Goal: Task Accomplishment & Management: Manage account settings

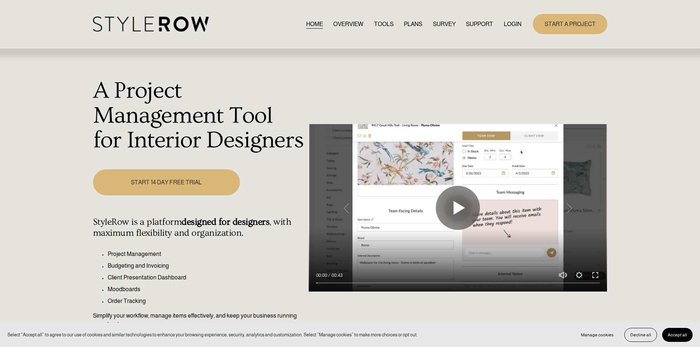
click at [512, 21] on link "LOGIN" at bounding box center [513, 24] width 18 height 10
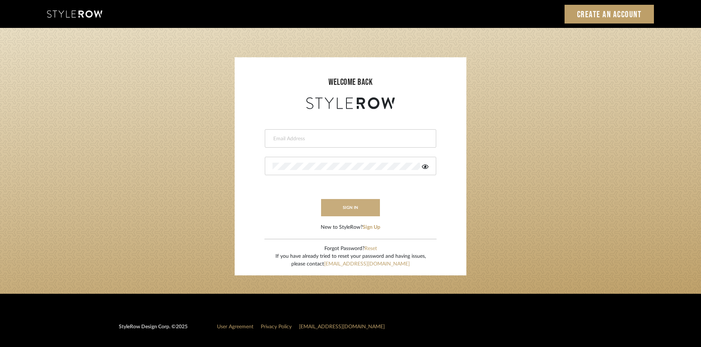
type input "carrie@tresbelleinteriors.com"
click at [356, 207] on button "sign in" at bounding box center [350, 207] width 59 height 17
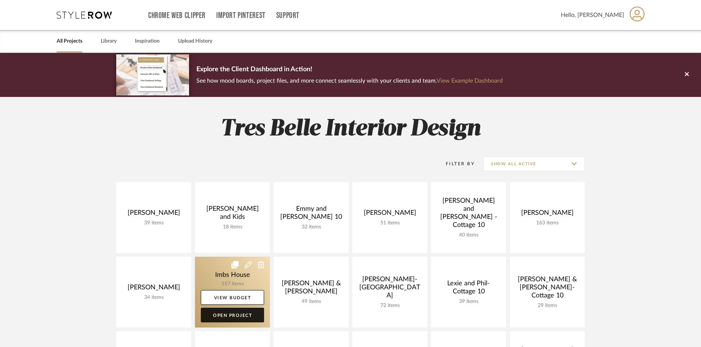
click at [244, 315] on link "Open Project" at bounding box center [232, 315] width 63 height 15
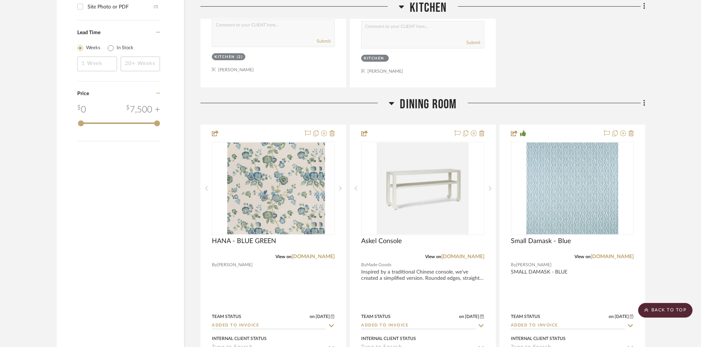
scroll to position [1213, 0]
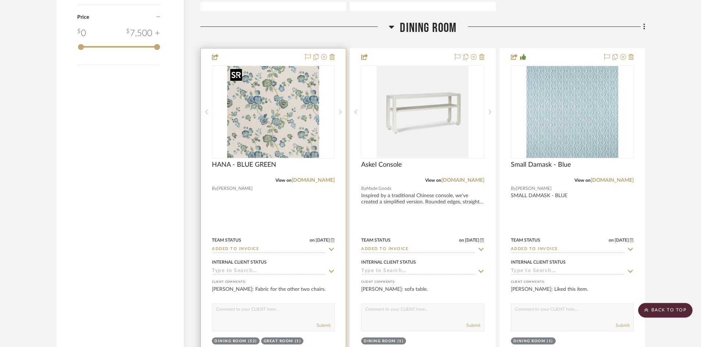
click at [265, 137] on img "0" at bounding box center [273, 112] width 92 height 92
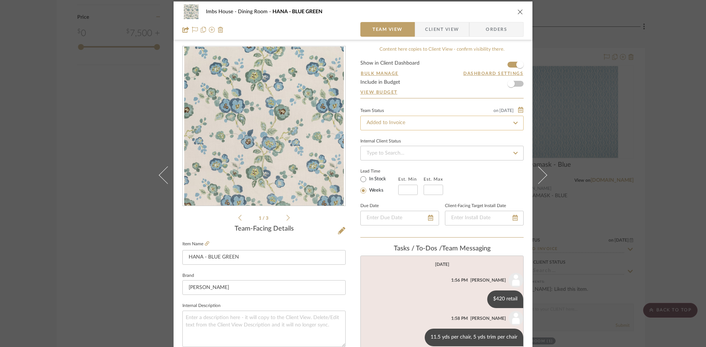
scroll to position [0, 0]
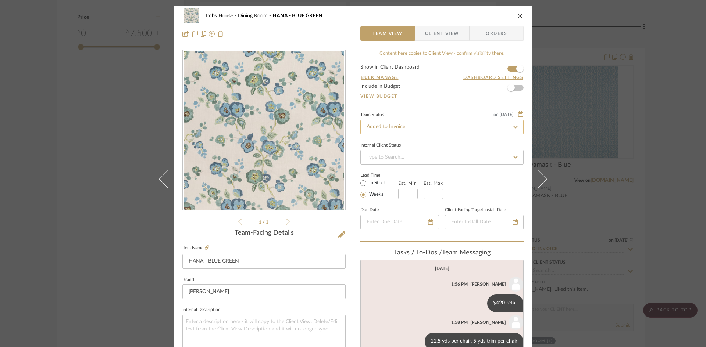
click at [405, 127] on input "Added to Invoice" at bounding box center [441, 127] width 163 height 15
type input "added to pr"
click at [374, 147] on span "Added to Presentation" at bounding box center [390, 146] width 51 height 5
type input "8/26/2025"
type input "Added to Presentation"
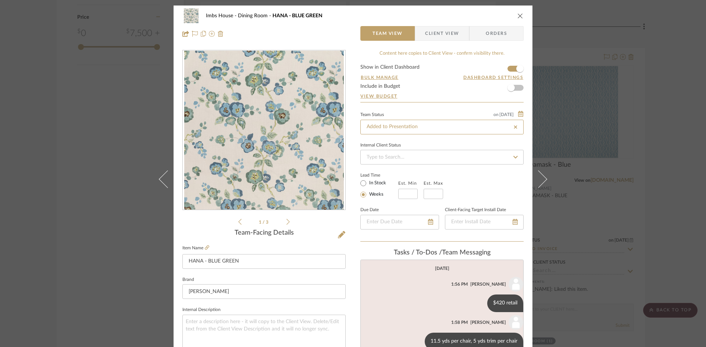
type input "8/26/2025"
type input "Added to Presentation"
click at [520, 14] on icon "close" at bounding box center [520, 16] width 6 height 6
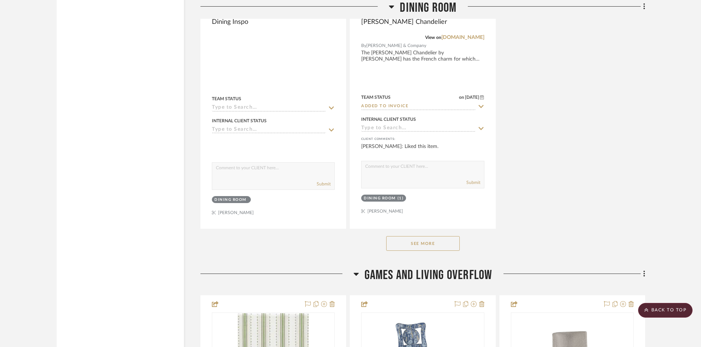
scroll to position [2021, 0]
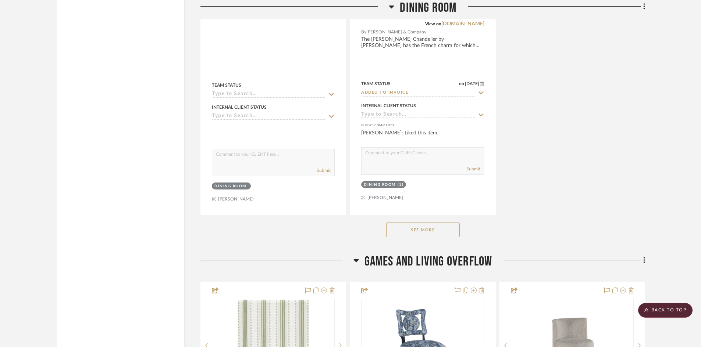
click at [432, 225] on button "See More" at bounding box center [423, 230] width 74 height 15
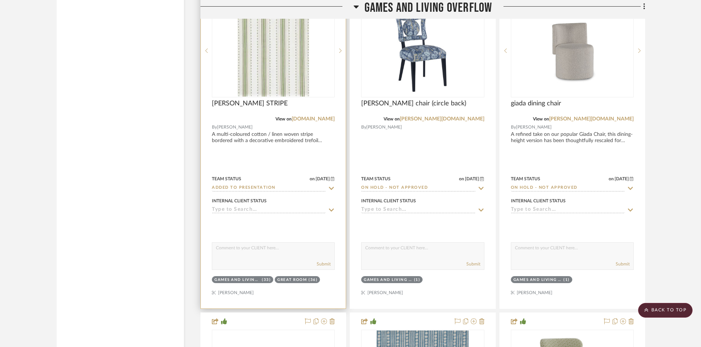
scroll to position [2646, 0]
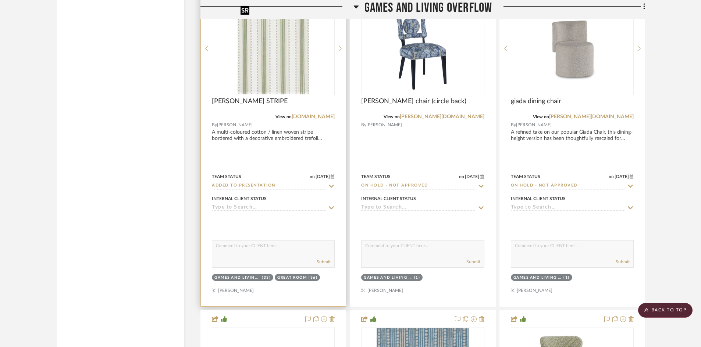
click at [290, 75] on img "0" at bounding box center [272, 49] width 71 height 92
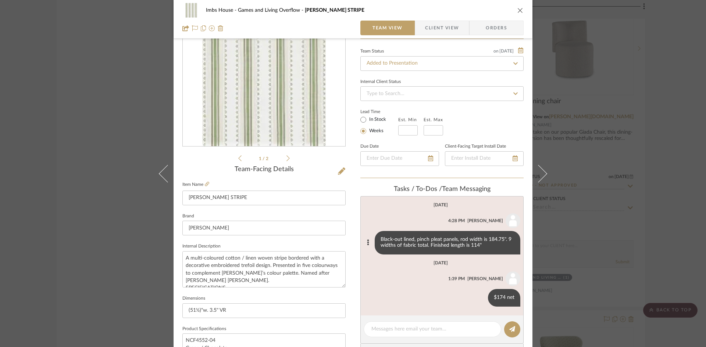
scroll to position [74, 0]
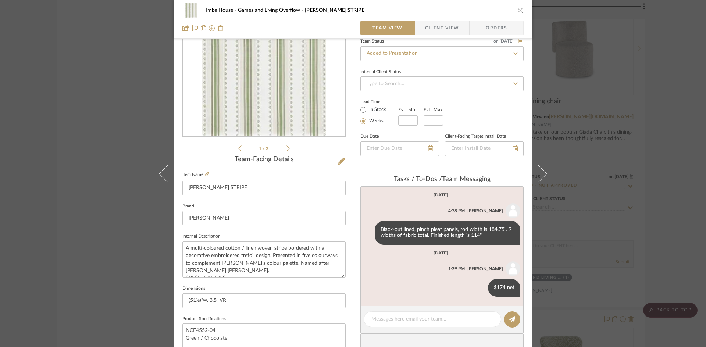
click at [520, 10] on icon "close" at bounding box center [520, 10] width 6 height 6
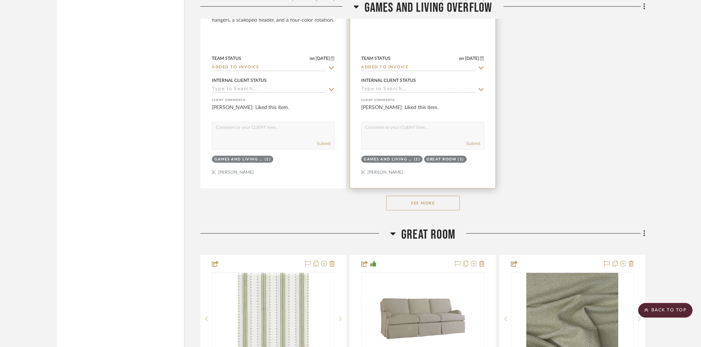
scroll to position [3418, 0]
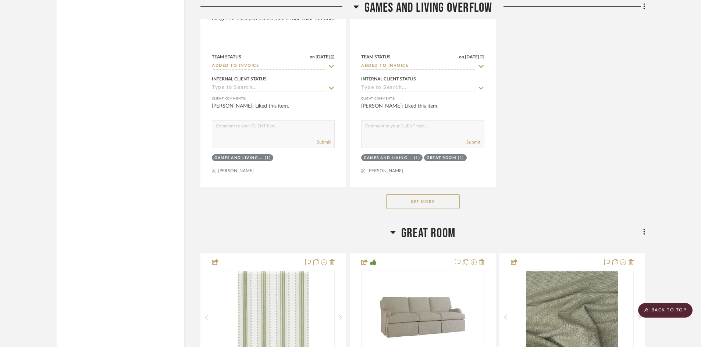
click at [437, 203] on button "See More" at bounding box center [423, 201] width 74 height 15
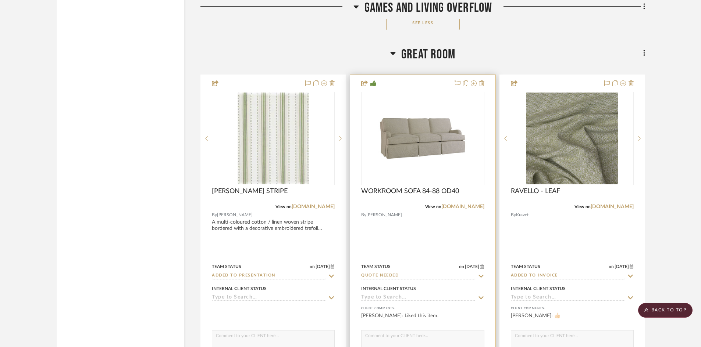
scroll to position [3969, 0]
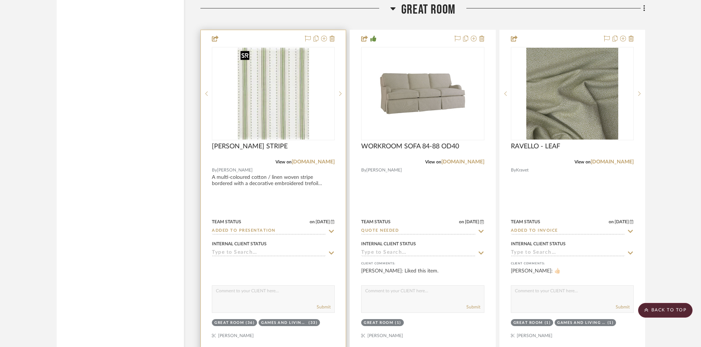
click at [284, 88] on img "0" at bounding box center [272, 94] width 71 height 92
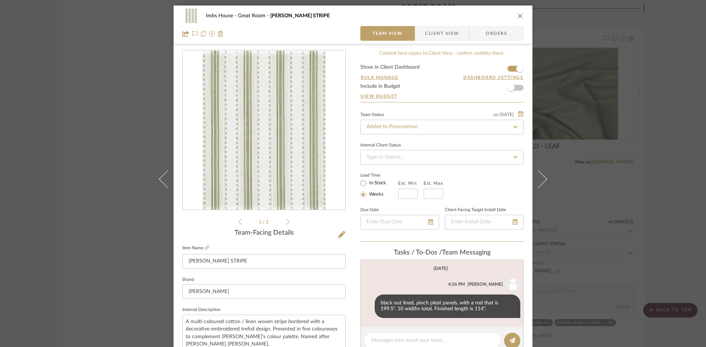
scroll to position [37, 0]
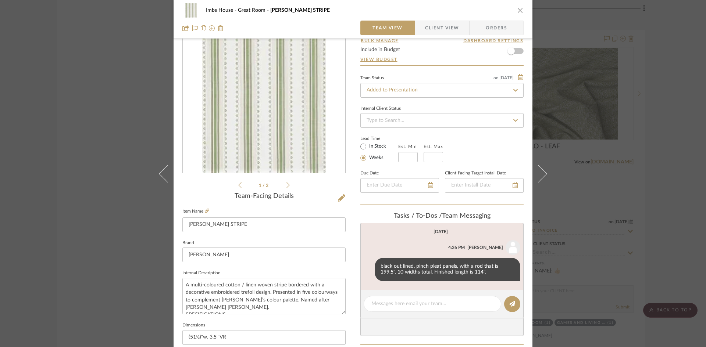
click at [519, 8] on icon "close" at bounding box center [520, 10] width 6 height 6
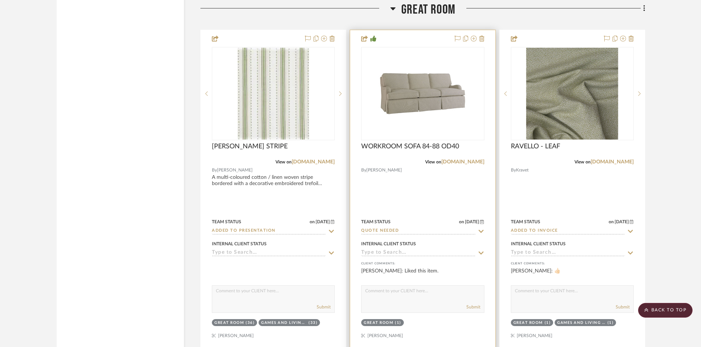
scroll to position [4006, 0]
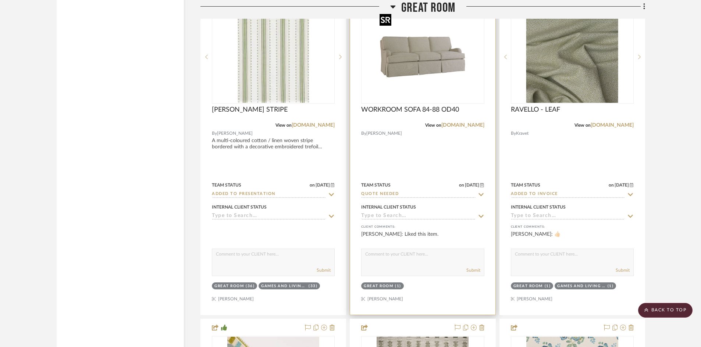
click at [421, 93] on img "0" at bounding box center [422, 57] width 92 height 92
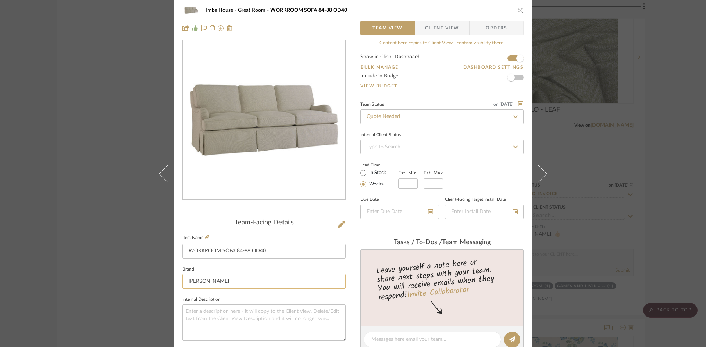
scroll to position [0, 0]
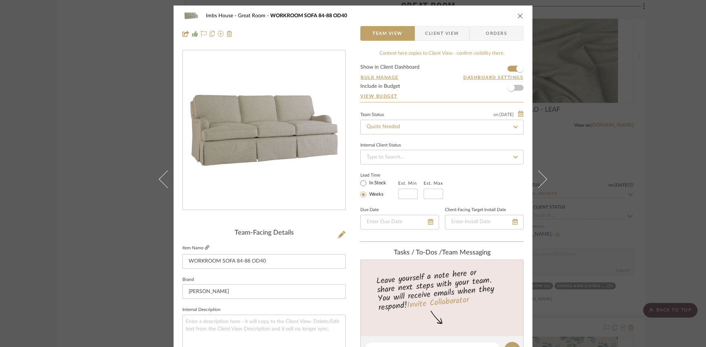
click at [205, 246] on icon at bounding box center [207, 248] width 4 height 4
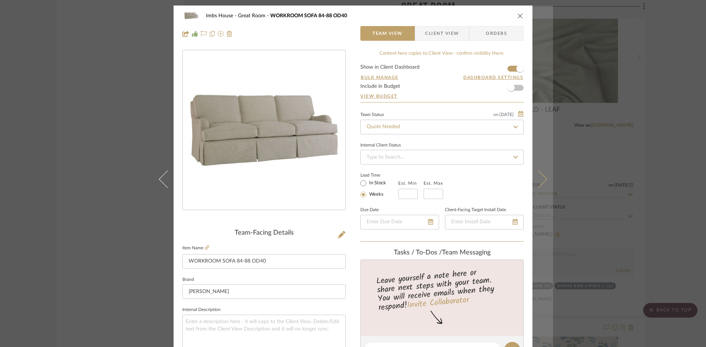
click at [544, 178] on icon at bounding box center [538, 179] width 18 height 18
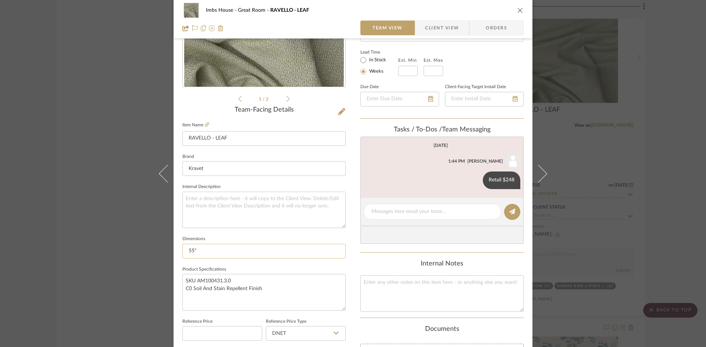
scroll to position [110, 0]
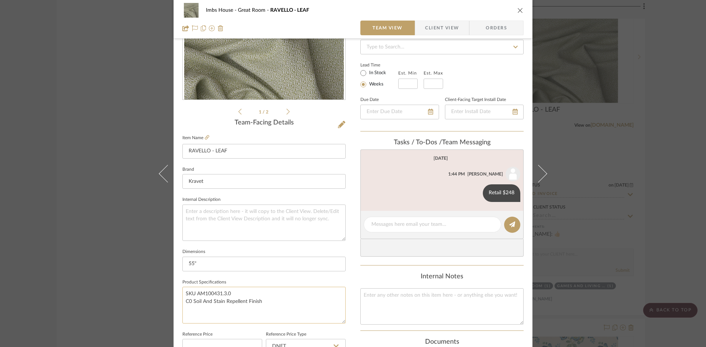
drag, startPoint x: 229, startPoint y: 293, endPoint x: 184, endPoint y: 288, distance: 45.5
click at [184, 288] on textarea "SKU AM100431.3.0 C0 Soil And Stain Repellent Finish" at bounding box center [263, 305] width 163 height 36
click at [517, 9] on icon "close" at bounding box center [520, 10] width 6 height 6
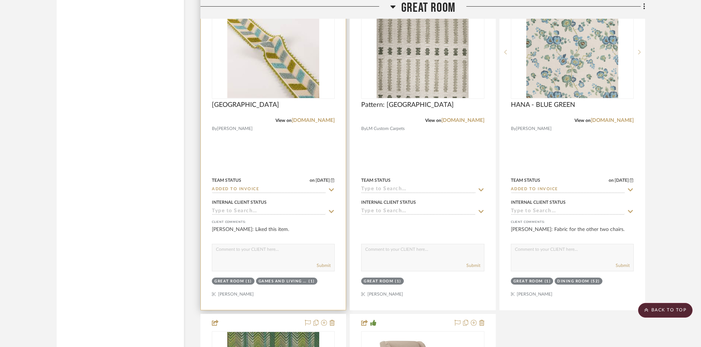
scroll to position [4300, 0]
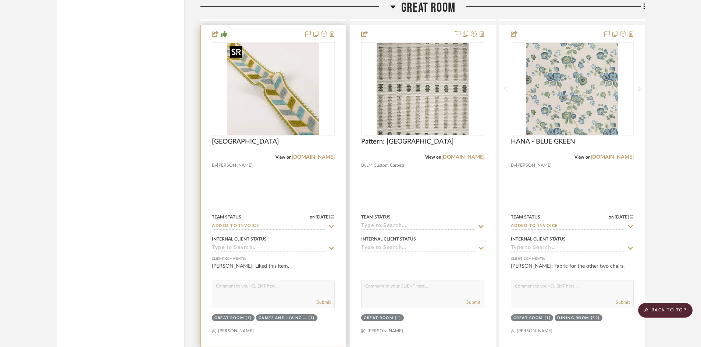
click at [268, 112] on img "0" at bounding box center [273, 89] width 92 height 92
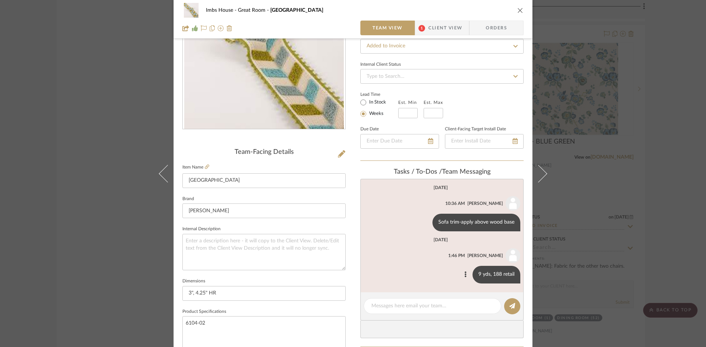
scroll to position [110, 0]
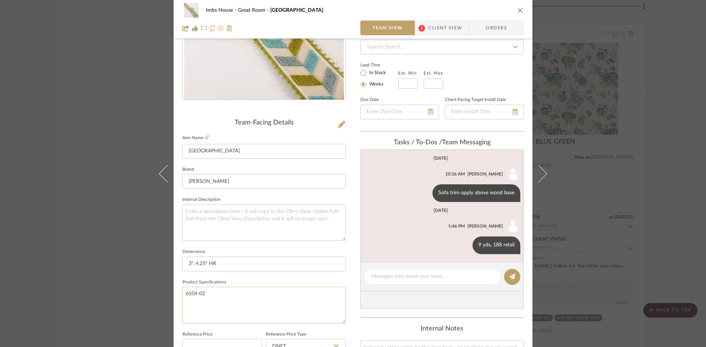
drag, startPoint x: 203, startPoint y: 293, endPoint x: 184, endPoint y: 293, distance: 18.7
click at [184, 293] on textarea "6104-02" at bounding box center [263, 305] width 163 height 36
click at [517, 8] on icon "close" at bounding box center [520, 10] width 6 height 6
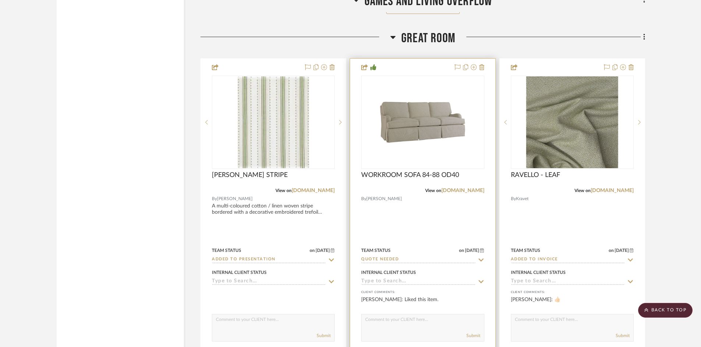
scroll to position [3933, 0]
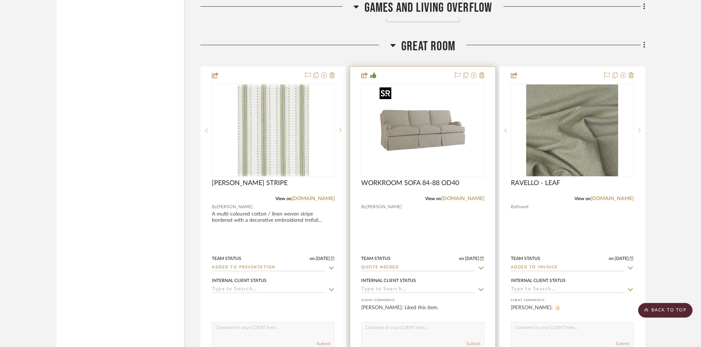
click at [419, 146] on img "0" at bounding box center [422, 131] width 92 height 92
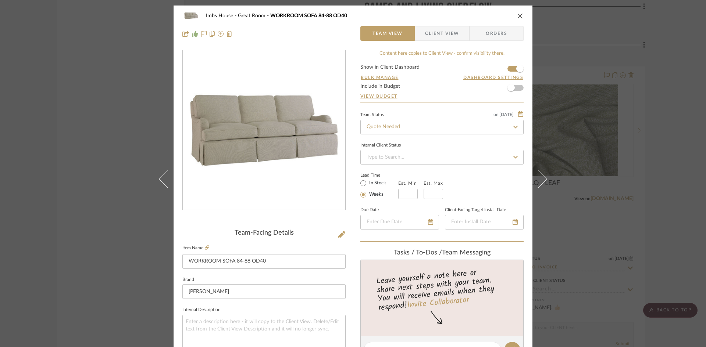
scroll to position [74, 0]
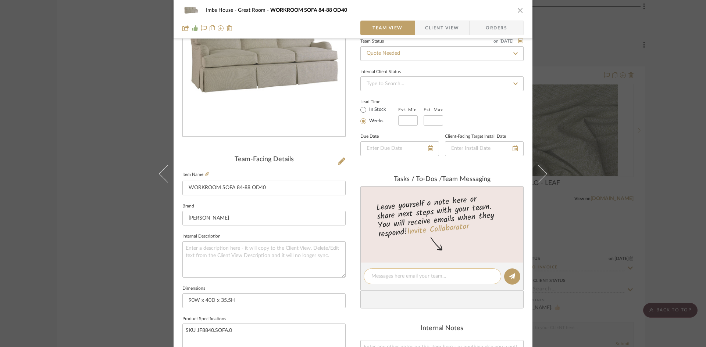
click at [398, 277] on textarea at bounding box center [432, 277] width 122 height 8
type textarea "$8127 net"
